Goal: Information Seeking & Learning: Compare options

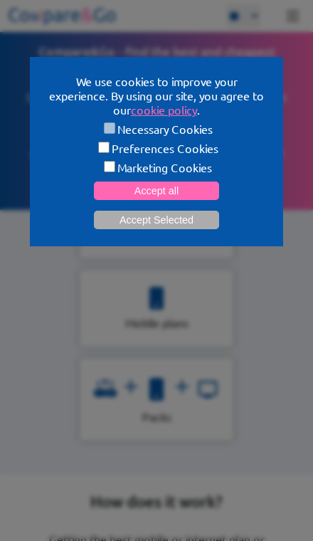
click at [212, 190] on button "Accept all" at bounding box center [156, 191] width 125 height 19
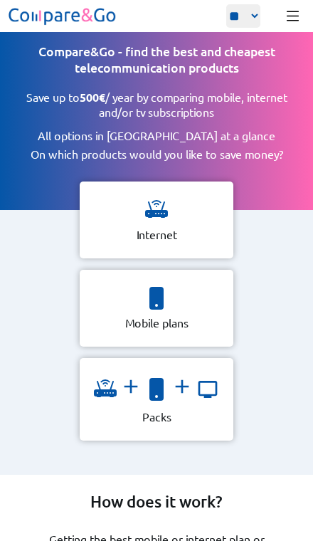
click at [219, 411] on div "Packs" at bounding box center [157, 399] width 154 height 83
click at [102, 243] on div "Internet" at bounding box center [157, 220] width 154 height 77
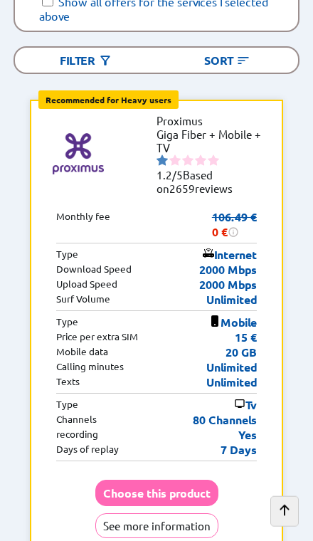
scroll to position [344, 0]
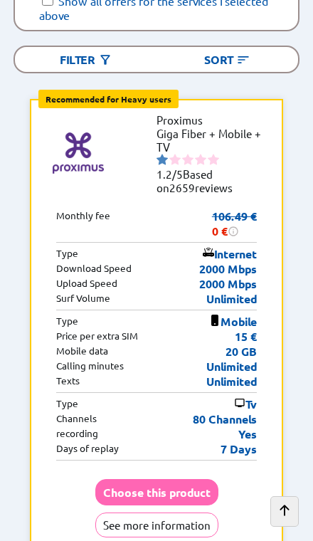
click at [228, 374] on p "Unlimited" at bounding box center [231, 381] width 51 height 15
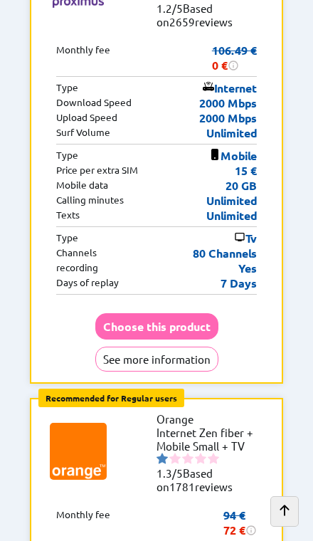
scroll to position [395, 0]
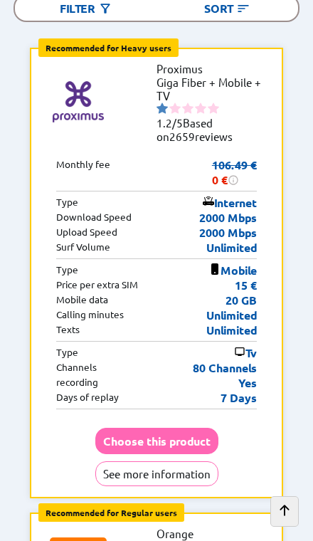
click at [206, 428] on button "Choose this product" at bounding box center [156, 441] width 123 height 26
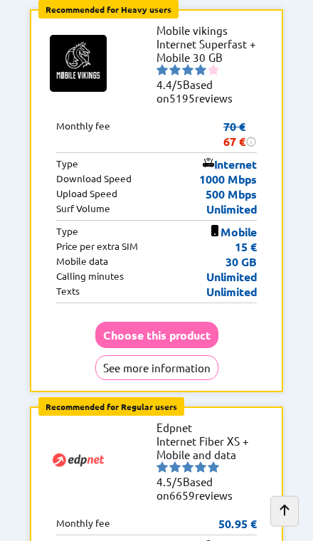
scroll to position [434, 0]
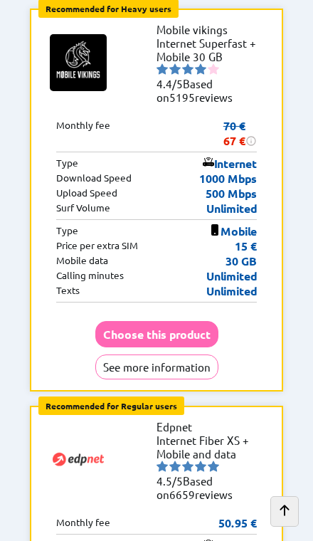
click at [209, 321] on button "Choose this product" at bounding box center [156, 334] width 123 height 26
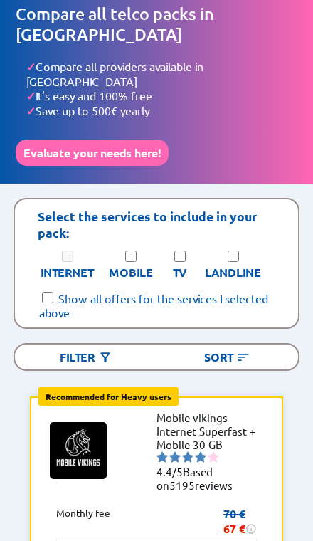
scroll to position [0, 0]
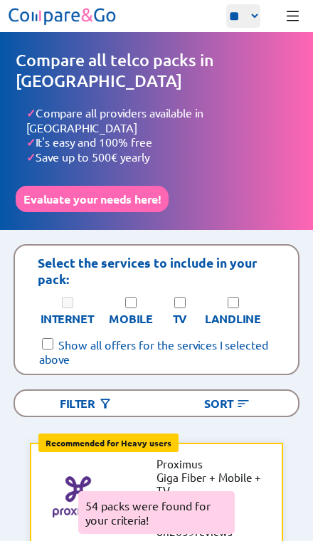
click at [183, 311] on label "TV" at bounding box center [180, 318] width 14 height 15
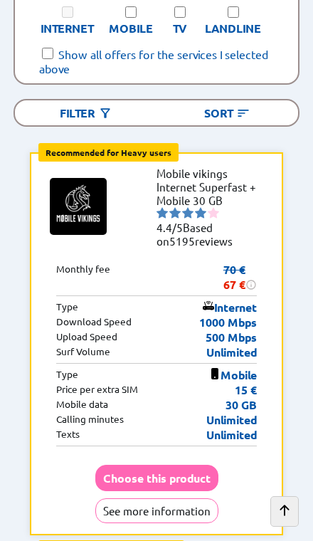
scroll to position [365, 0]
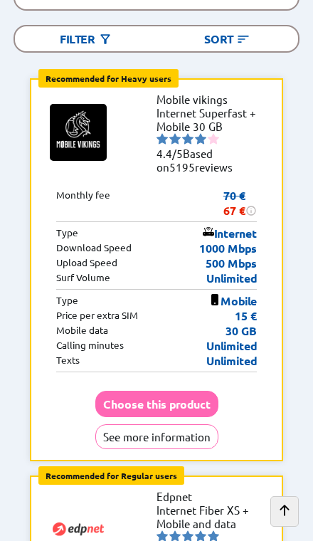
click at [229, 323] on p "30 GB" at bounding box center [241, 330] width 31 height 15
click at [88, 116] on img at bounding box center [78, 132] width 57 height 57
click at [191, 424] on button "See more information" at bounding box center [156, 436] width 123 height 25
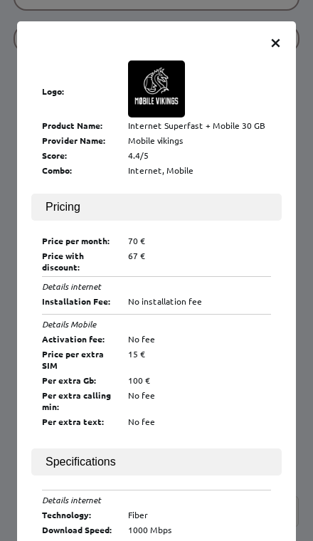
click at [278, 51] on span "×" at bounding box center [276, 41] width 12 height 26
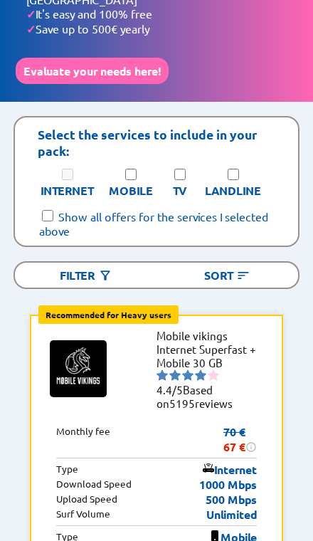
scroll to position [78, 0]
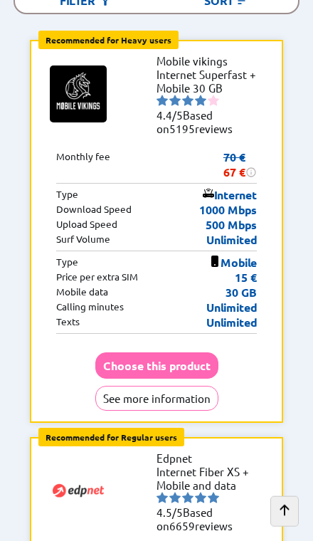
scroll to position [352, 0]
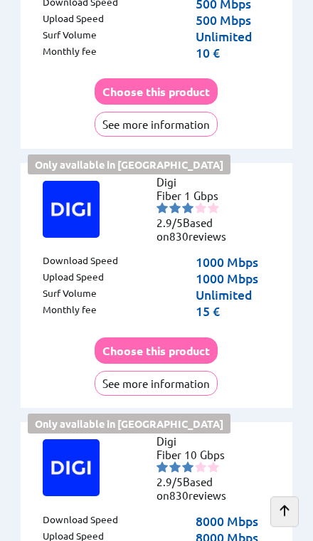
scroll to position [1178, 0]
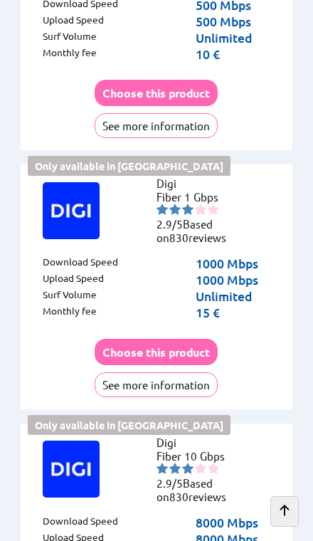
click at [58, 182] on img at bounding box center [71, 210] width 57 height 57
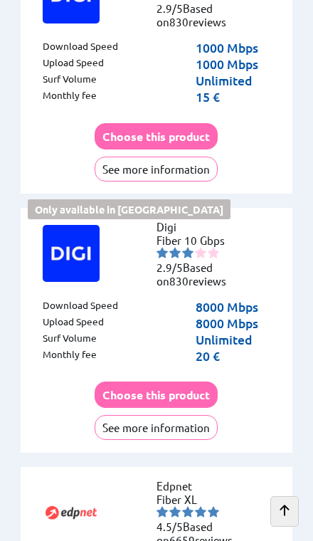
scroll to position [1363, 0]
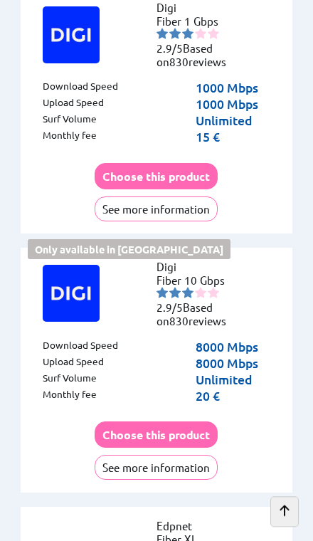
scroll to position [1353, 0]
click at [207, 455] on button "See more information" at bounding box center [156, 467] width 123 height 25
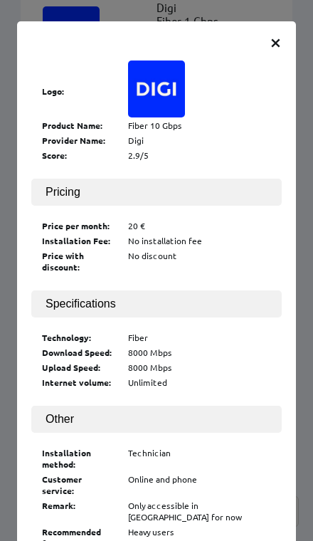
click at [281, 45] on span "×" at bounding box center [276, 41] width 12 height 26
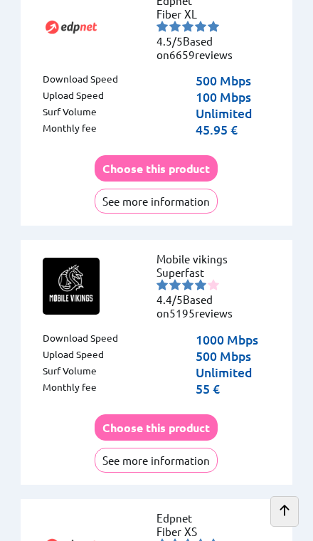
scroll to position [1978, 0]
